Goal: Information Seeking & Learning: Learn about a topic

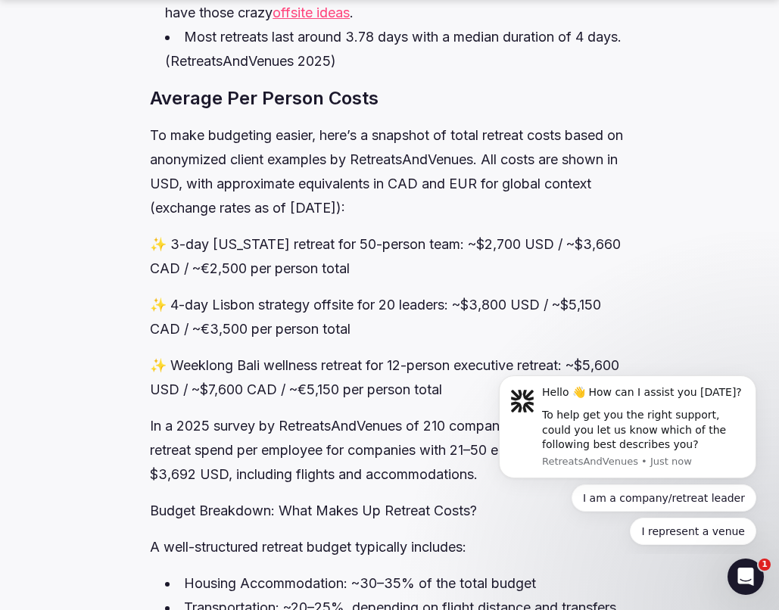
scroll to position [1489, 0]
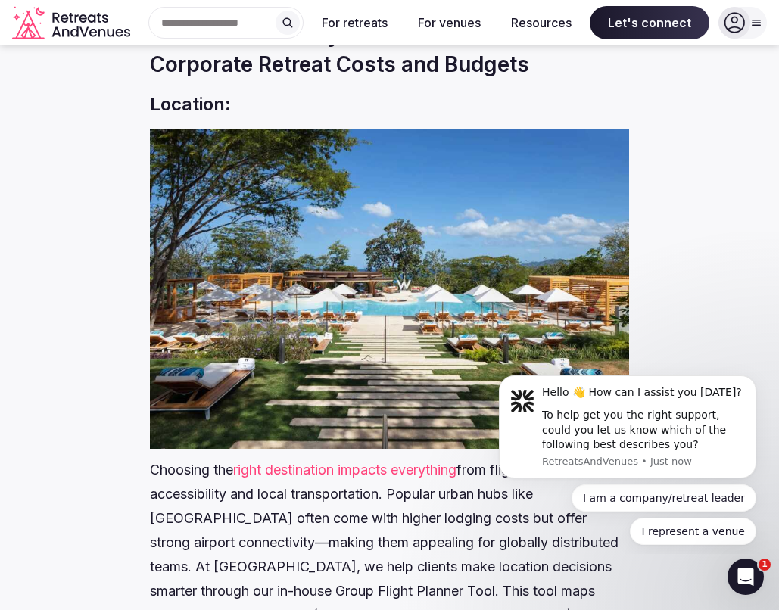
click at [296, 469] on link "right destination impacts everything" at bounding box center [344, 470] width 223 height 16
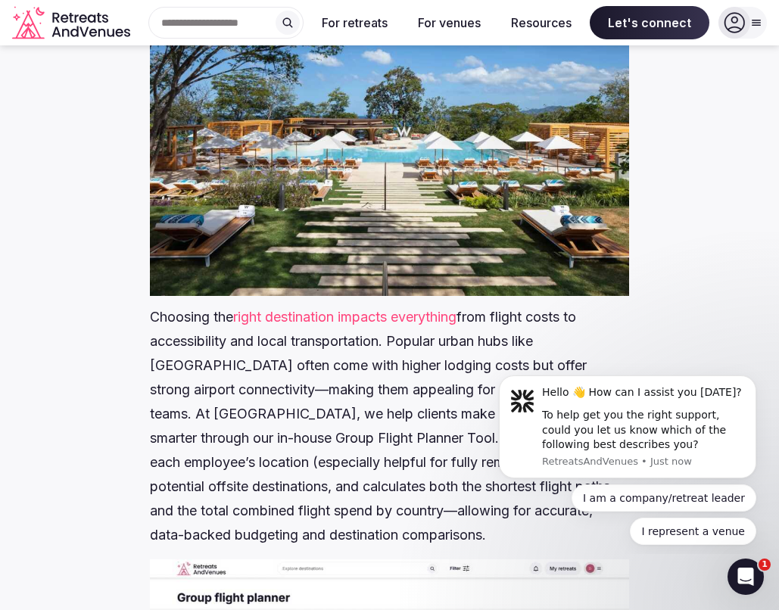
scroll to position [2702, 0]
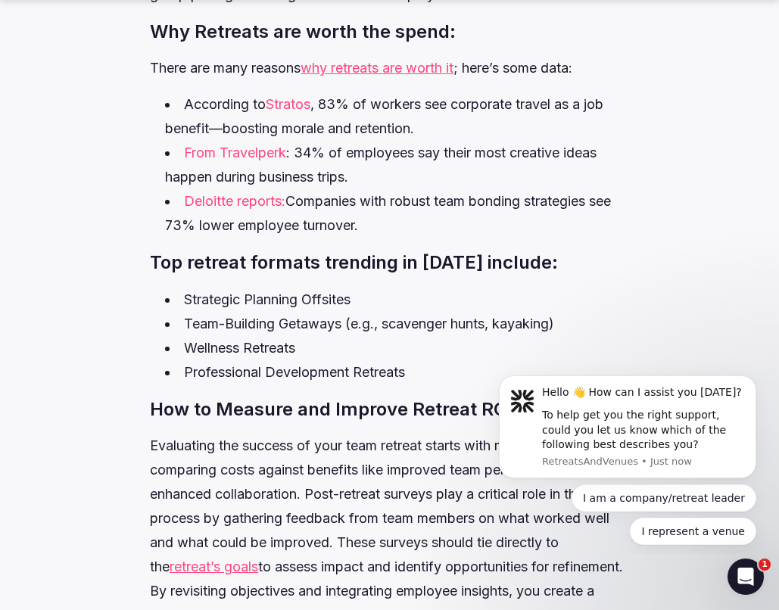
scroll to position [8393, 0]
click at [237, 311] on li "Strategic Planning Offsites" at bounding box center [397, 299] width 464 height 24
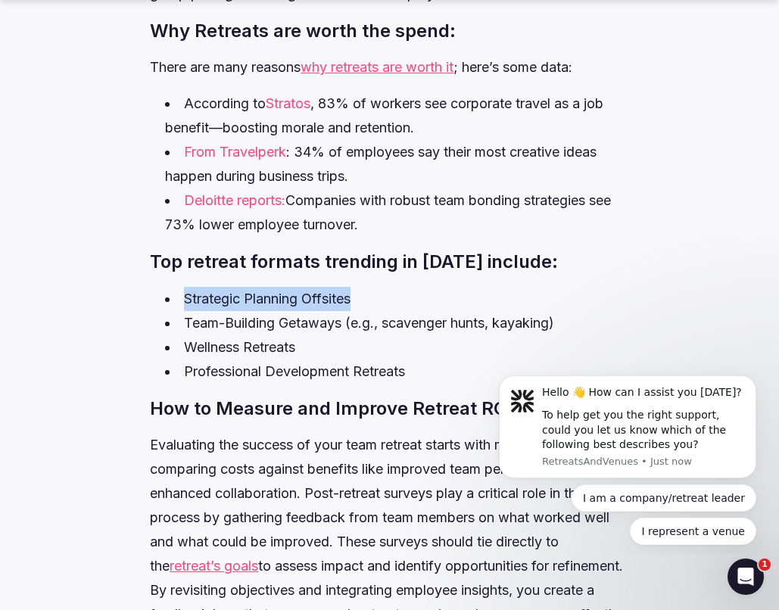
drag, startPoint x: 182, startPoint y: 322, endPoint x: 367, endPoint y: 332, distance: 185.0
click at [367, 311] on li "Strategic Planning Offsites" at bounding box center [397, 299] width 464 height 24
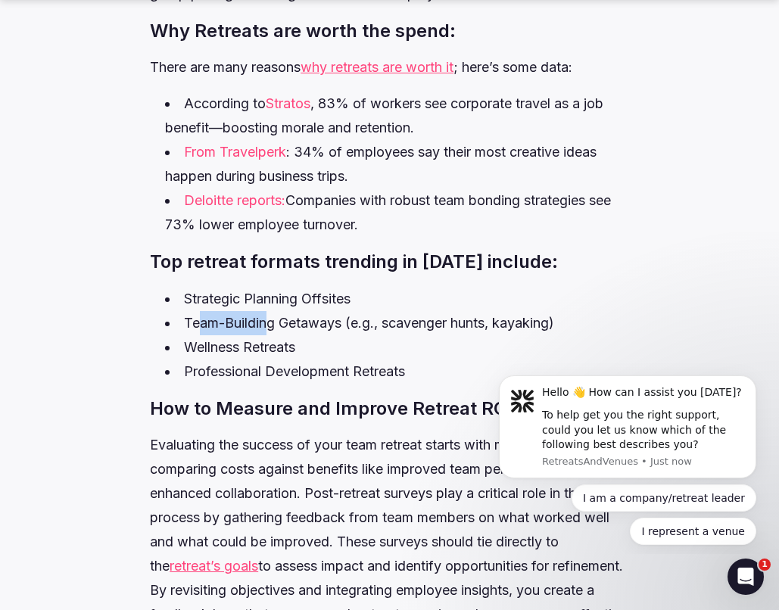
drag, startPoint x: 271, startPoint y: 346, endPoint x: 194, endPoint y: 344, distance: 77.2
click at [194, 335] on li "Team-Building Getaways (e.g., scavenger hunts, kayaking)" at bounding box center [397, 323] width 464 height 24
click at [199, 335] on li "Team-Building Getaways (e.g., scavenger hunts, kayaking)" at bounding box center [397, 323] width 464 height 24
drag, startPoint x: 186, startPoint y: 370, endPoint x: 301, endPoint y: 370, distance: 115.0
click at [301, 360] on li "Wellness Retreats" at bounding box center [397, 347] width 464 height 24
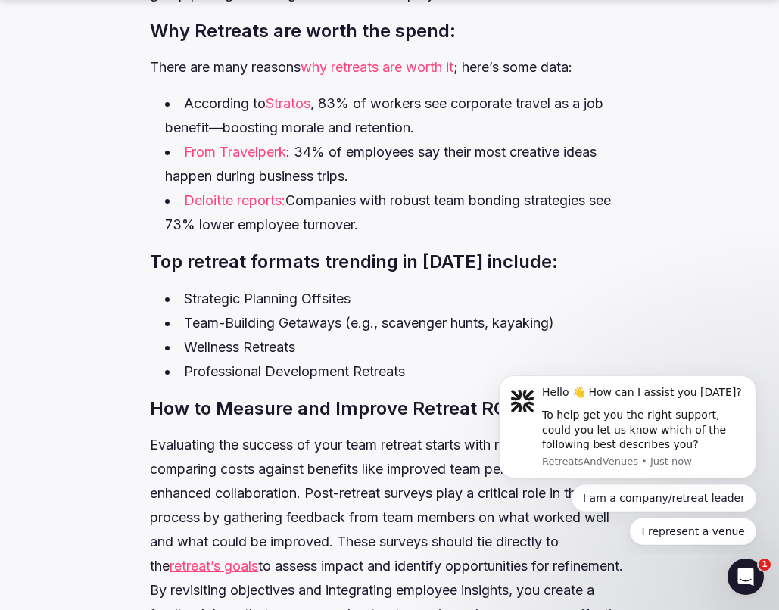
click at [301, 384] on li "Professional Development Retreats" at bounding box center [397, 372] width 464 height 24
drag, startPoint x: 341, startPoint y: 403, endPoint x: 223, endPoint y: 398, distance: 118.9
click at [223, 384] on li "Professional Development Retreats" at bounding box center [397, 372] width 464 height 24
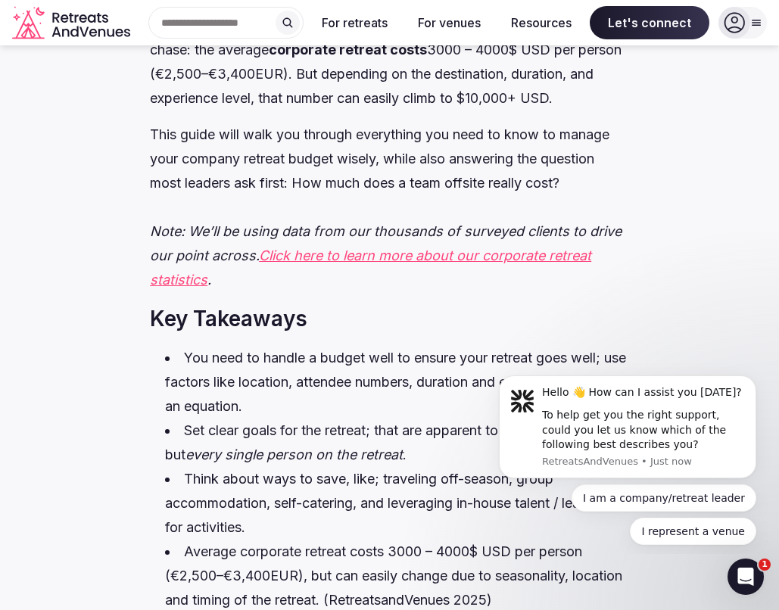
scroll to position [0, 0]
